Goal: Task Accomplishment & Management: Manage account settings

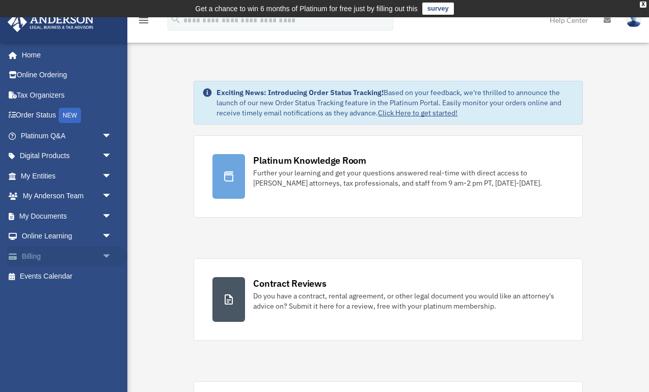
click at [107, 251] on span "arrow_drop_down" at bounding box center [112, 256] width 20 height 21
click at [68, 295] on link "Past Invoices" at bounding box center [70, 297] width 113 height 20
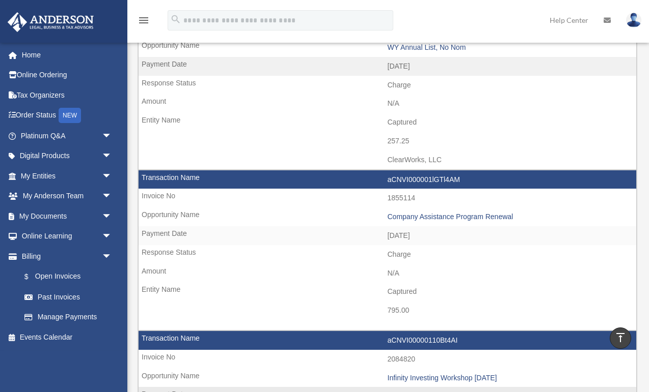
scroll to position [102, 0]
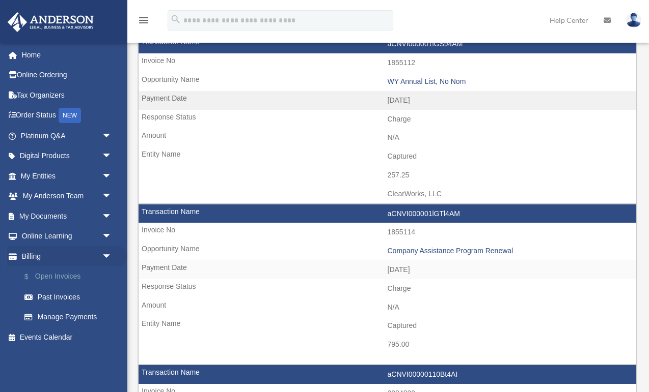
click at [69, 276] on link "$ Open Invoices" at bounding box center [70, 277] width 113 height 21
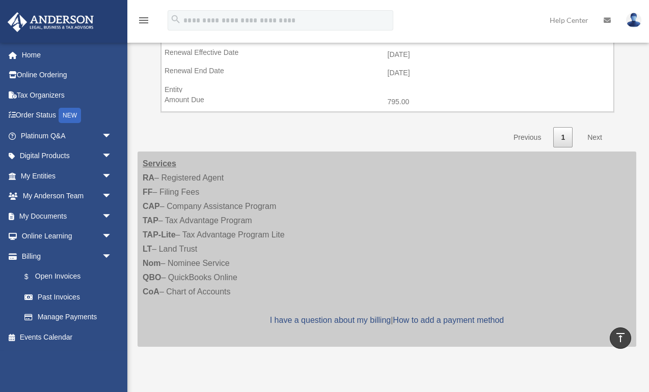
scroll to position [400, 0]
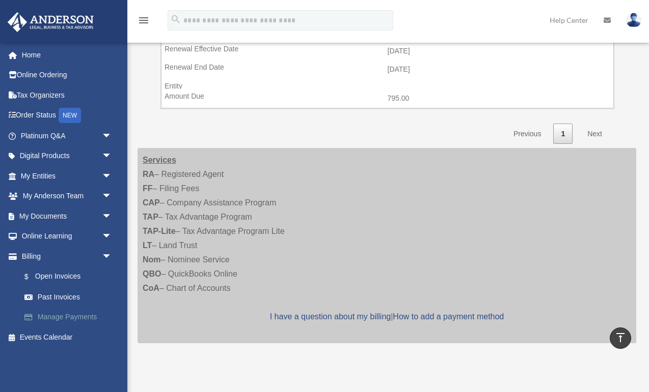
click at [63, 314] on link "Manage Payments" at bounding box center [70, 317] width 113 height 20
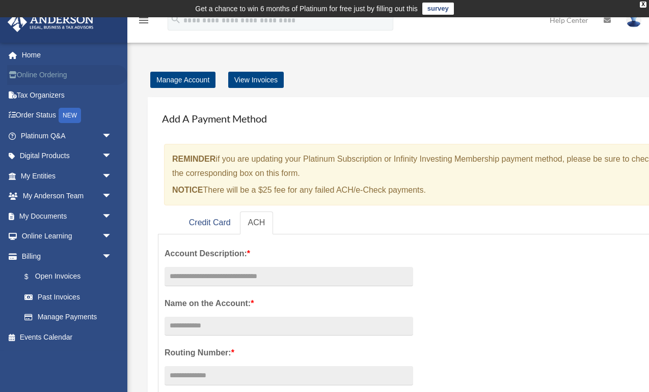
click at [50, 73] on link "Online Ordering" at bounding box center [67, 75] width 120 height 20
click at [72, 293] on link "Past Invoices" at bounding box center [70, 297] width 113 height 20
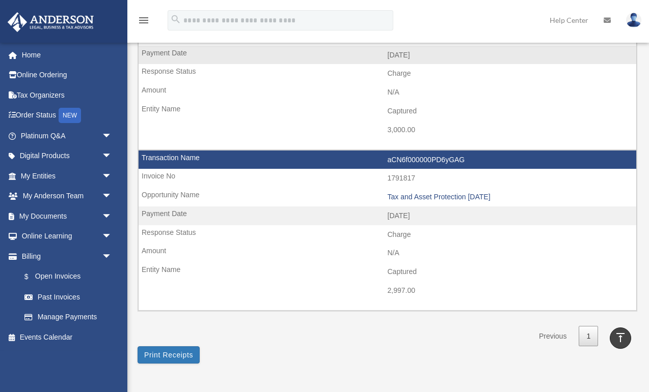
scroll to position [973, 0]
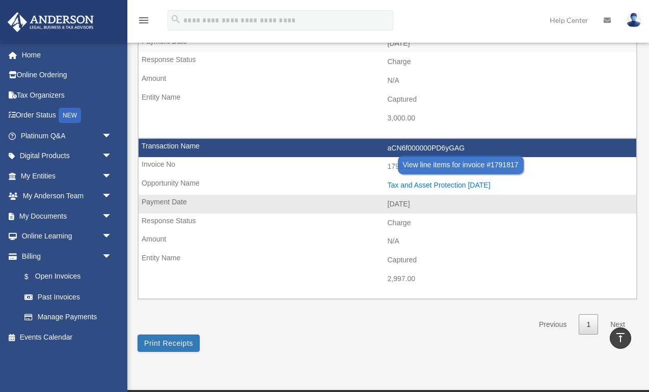
click at [437, 181] on div "Tax and Asset Protection 10.21.2023" at bounding box center [509, 185] width 244 height 9
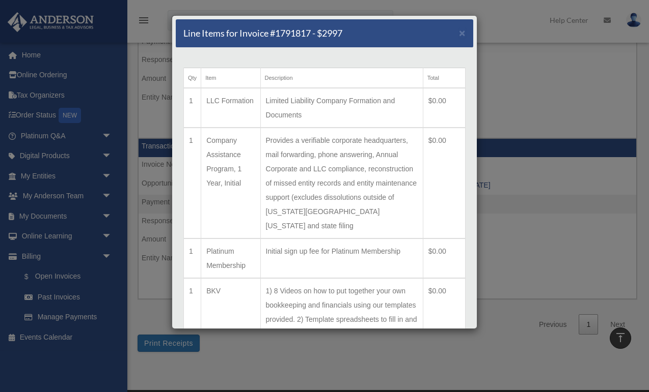
scroll to position [0, 0]
click at [464, 35] on span "×" at bounding box center [462, 33] width 7 height 12
